Goal: Information Seeking & Learning: Learn about a topic

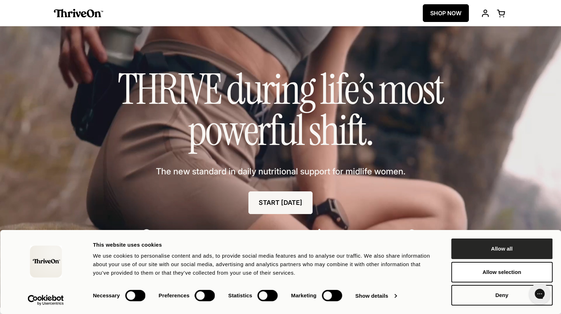
click at [498, 248] on button "Allow all" at bounding box center [501, 248] width 101 height 21
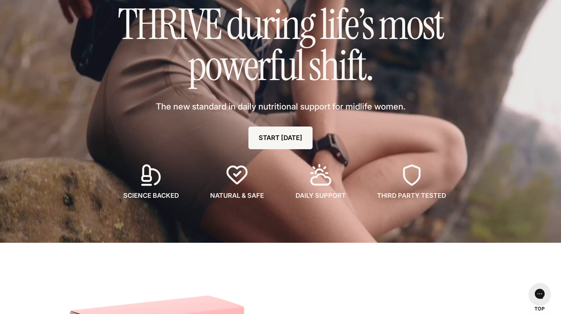
scroll to position [67, 0]
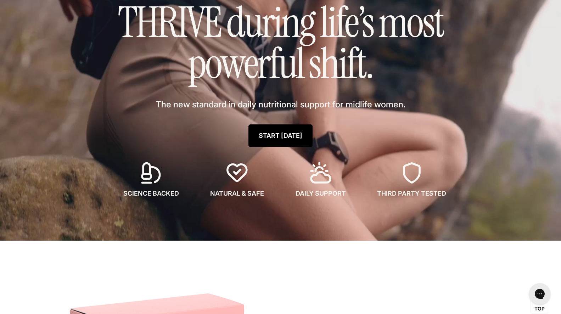
click at [267, 133] on link "START [DATE]" at bounding box center [280, 135] width 64 height 23
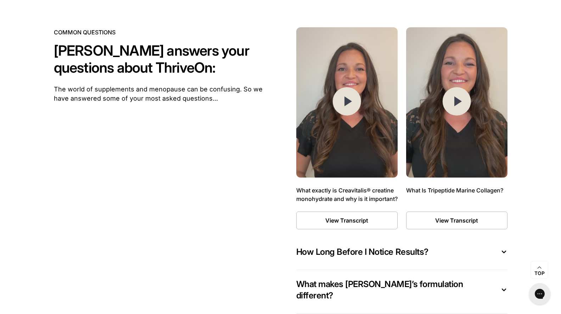
scroll to position [4451, 0]
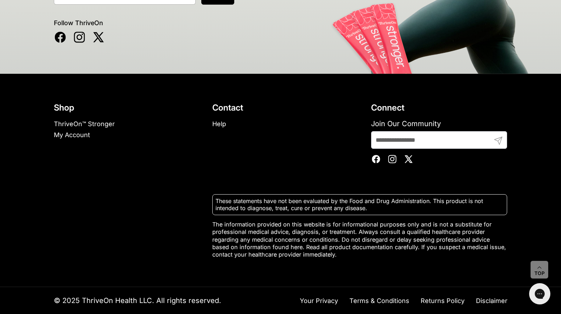
click at [391, 161] on icon at bounding box center [392, 159] width 4 height 4
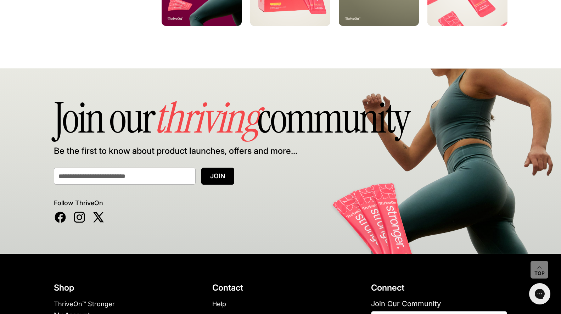
scroll to position [4386, 0]
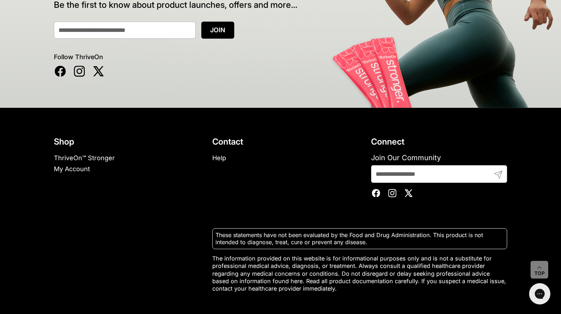
click at [57, 77] on icon at bounding box center [60, 71] width 11 height 11
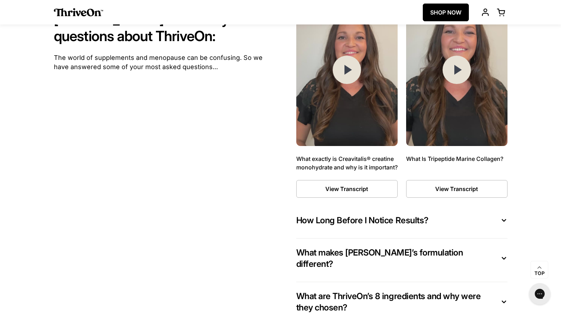
scroll to position [3444, 0]
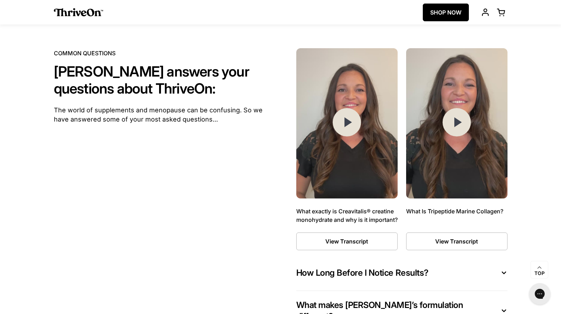
click at [347, 171] on button at bounding box center [346, 123] width 101 height 150
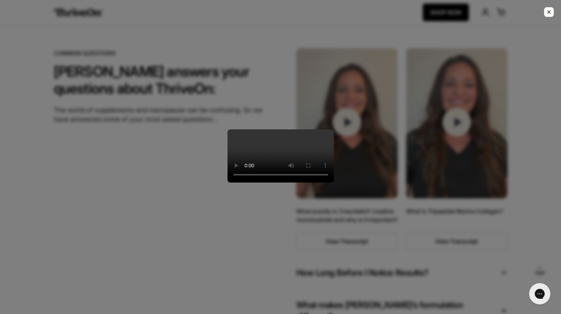
click at [380, 130] on div at bounding box center [280, 157] width 561 height 314
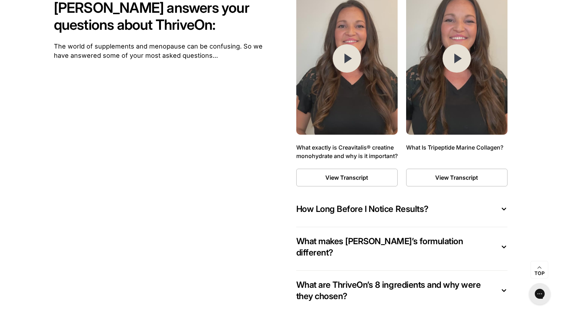
scroll to position [3509, 0]
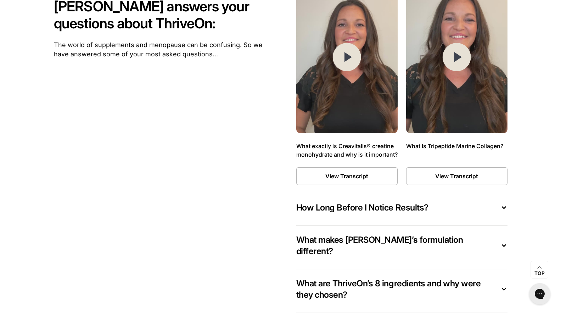
click at [435, 213] on button "How Long Before I Notice Results?" at bounding box center [401, 209] width 211 height 15
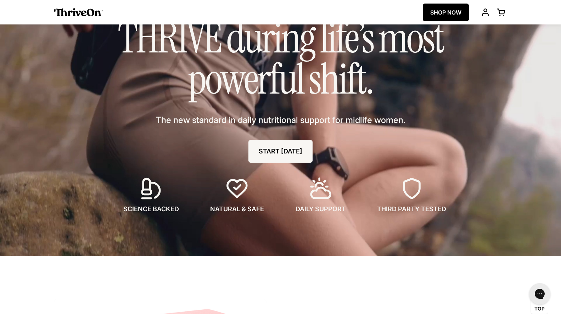
scroll to position [0, 0]
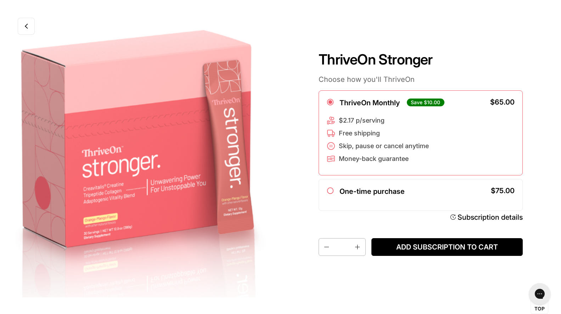
click at [28, 27] on link at bounding box center [26, 26] width 17 height 17
